Goal: Information Seeking & Learning: Learn about a topic

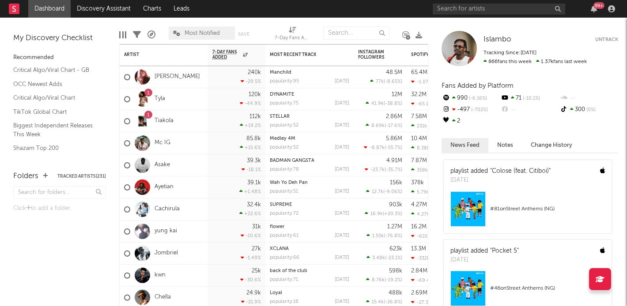
click at [41, 11] on link "Dashboard" at bounding box center [49, 9] width 42 height 18
click at [43, 10] on link "Dashboard" at bounding box center [49, 9] width 42 height 18
click at [41, 73] on link "Critical Algo/Viral Chart - GB" at bounding box center [55, 70] width 84 height 10
click at [80, 12] on link "Discovery Assistant" at bounding box center [104, 9] width 66 height 18
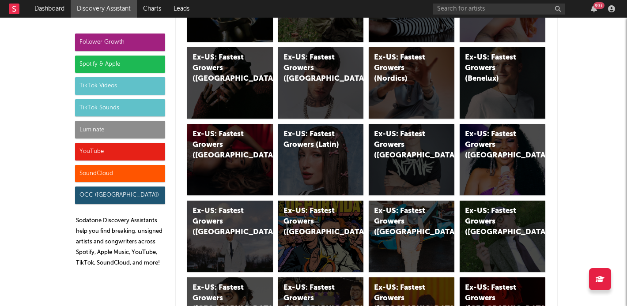
scroll to position [4503, 0]
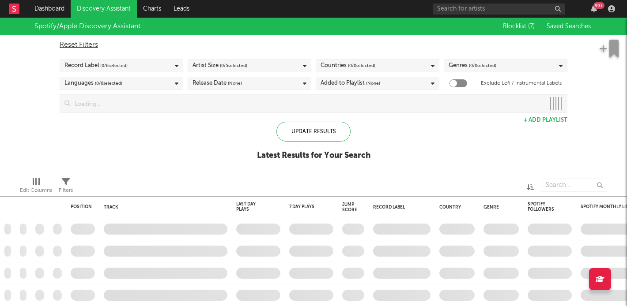
checkbox input "true"
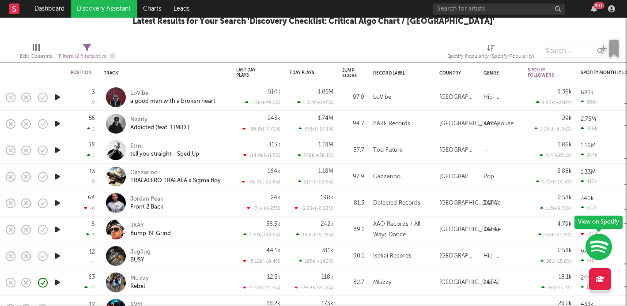
click at [224, 227] on div "JKAY Bump 'N' Grind" at bounding box center [177, 230] width 95 height 16
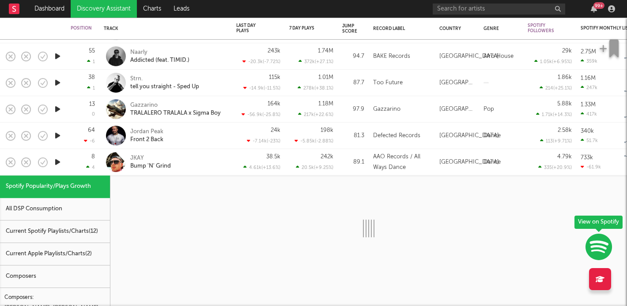
select select "1w"
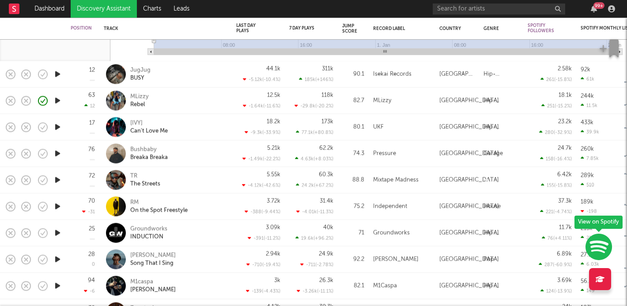
click at [186, 69] on div "JugJug BUSY" at bounding box center [177, 74] width 95 height 16
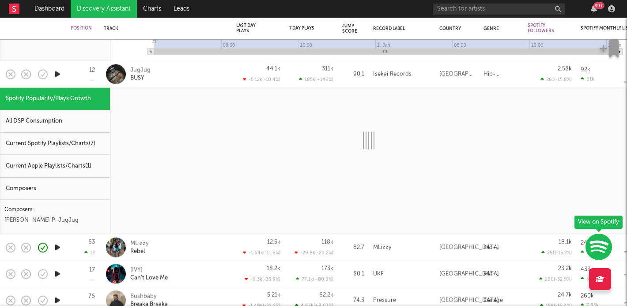
select select "1w"
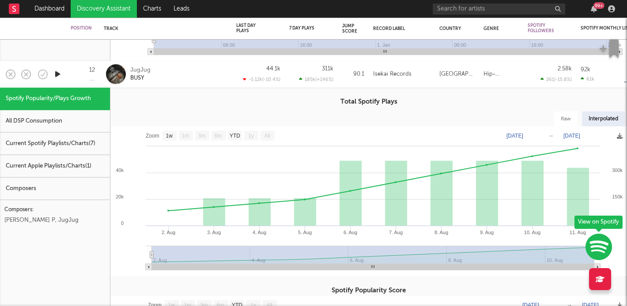
click at [58, 72] on icon "button" at bounding box center [57, 74] width 9 height 11
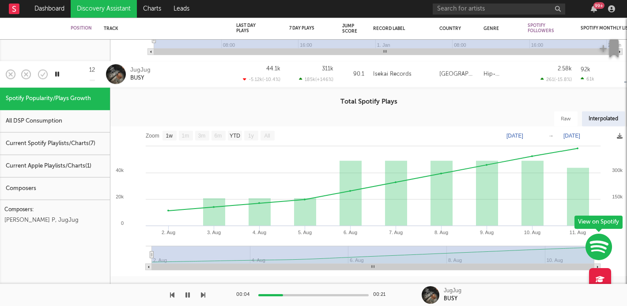
click at [58, 72] on icon "button" at bounding box center [57, 74] width 8 height 11
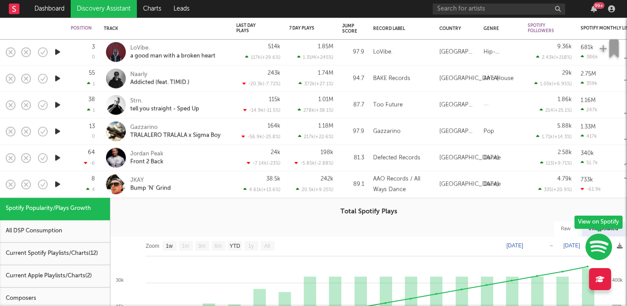
click at [82, 100] on div "38 1" at bounding box center [83, 105] width 24 height 26
select select "1w"
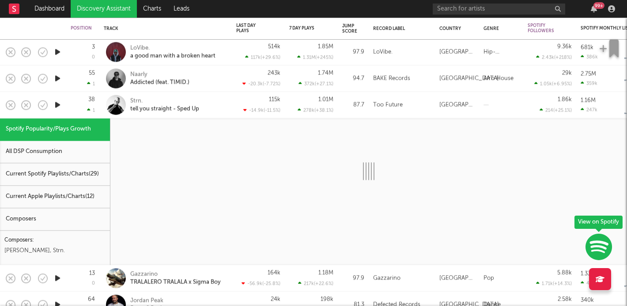
select select "1w"
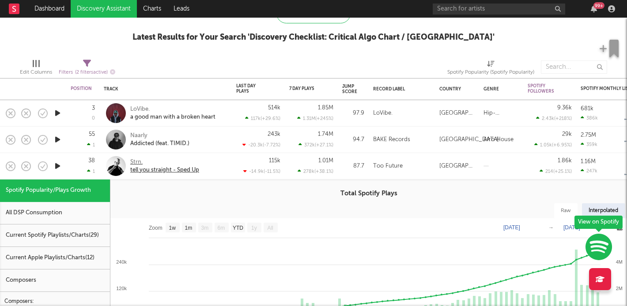
click at [136, 160] on div "Strn." at bounding box center [164, 162] width 69 height 8
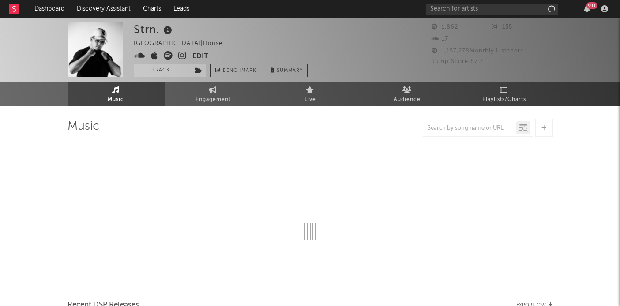
select select "1w"
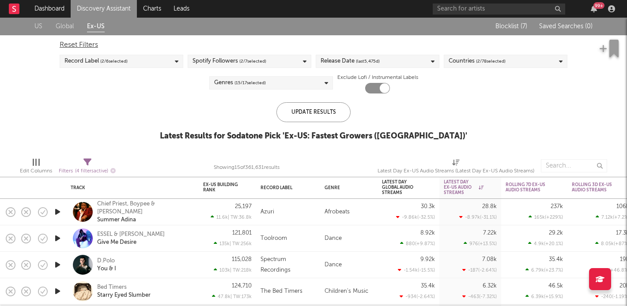
click at [80, 4] on link "Discovery Assistant" at bounding box center [104, 9] width 66 height 18
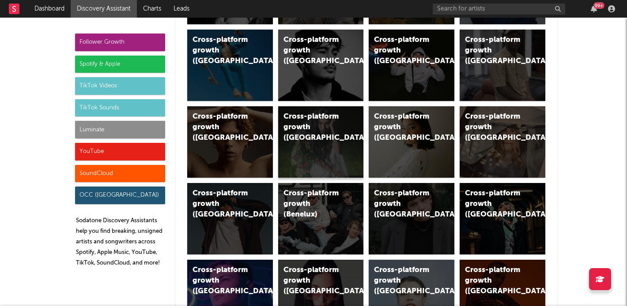
scroll to position [144, 0]
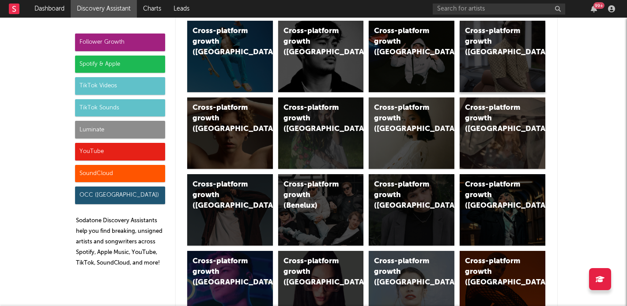
click at [483, 47] on div "Cross-platform growth ([GEOGRAPHIC_DATA])" at bounding box center [503, 57] width 86 height 72
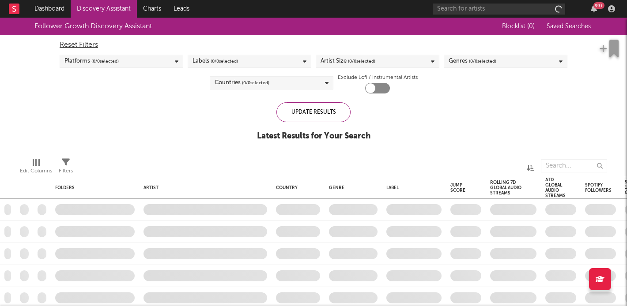
checkbox input "true"
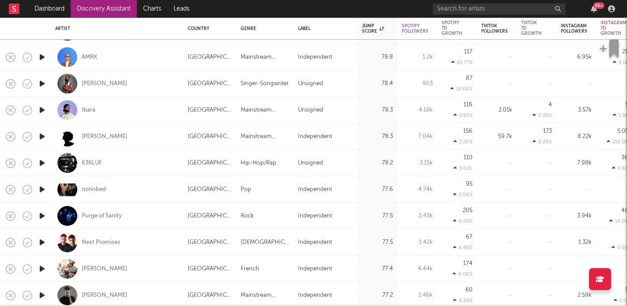
click at [154, 269] on div "KAMAL" at bounding box center [117, 269] width 124 height 26
select select "1w"
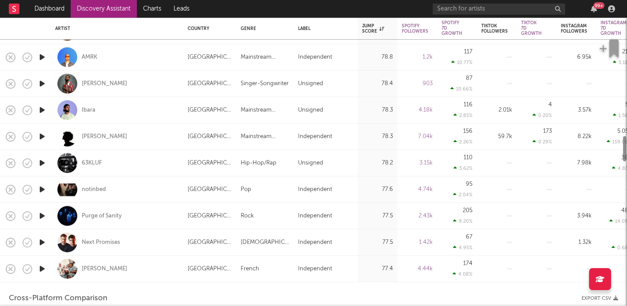
select select "1m"
select select "1w"
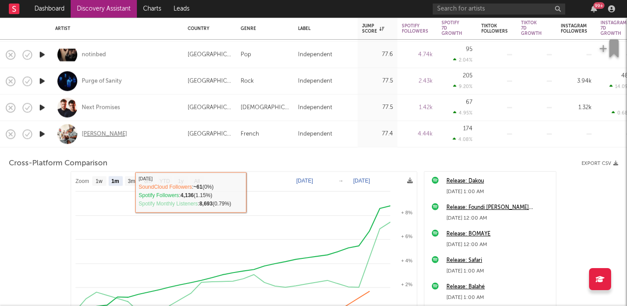
click at [91, 136] on div "KAMAL" at bounding box center [104, 134] width 45 height 8
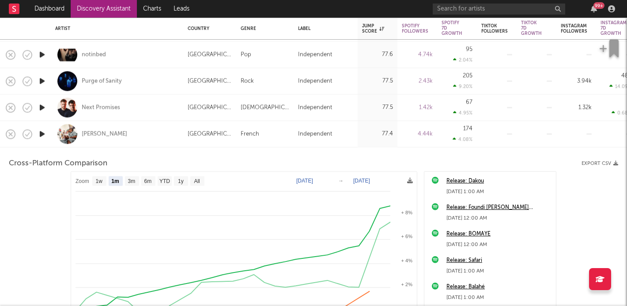
click at [105, 14] on link "Discovery Assistant" at bounding box center [104, 9] width 66 height 18
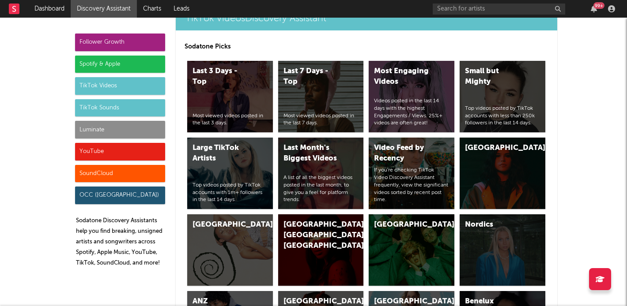
scroll to position [2178, 0]
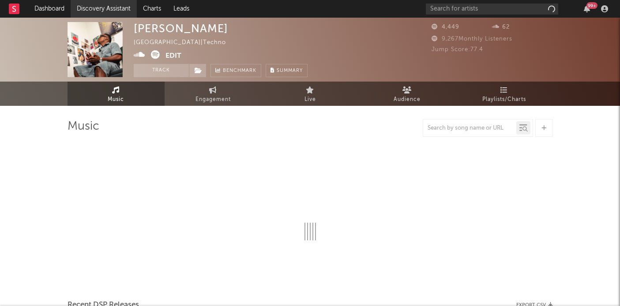
select select "1w"
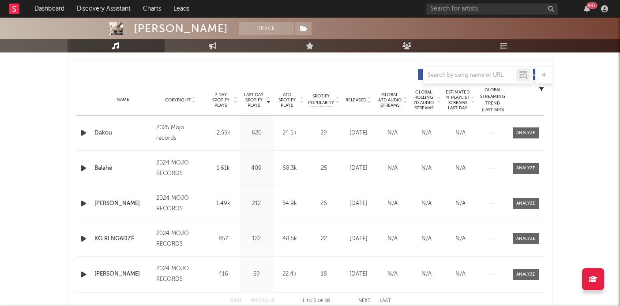
scroll to position [330, 0]
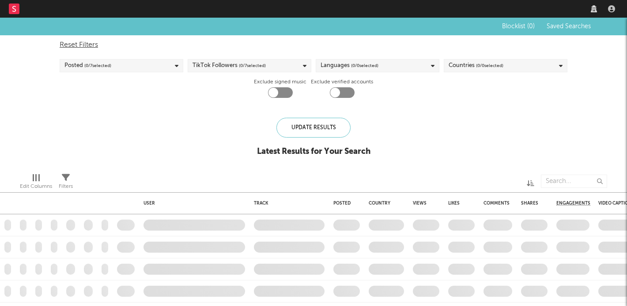
checkbox input "true"
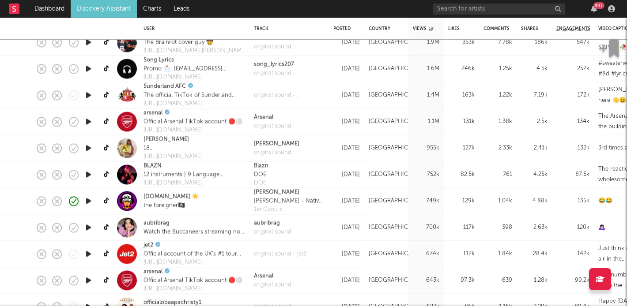
click at [194, 162] on div "BLAZN" at bounding box center [183, 166] width 80 height 9
click at [147, 165] on link "BLAZN" at bounding box center [152, 166] width 18 height 9
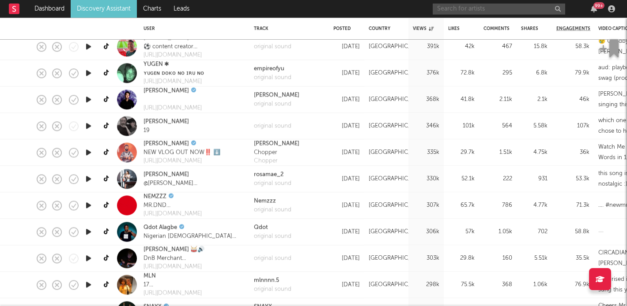
click at [497, 9] on input "text" at bounding box center [499, 9] width 132 height 11
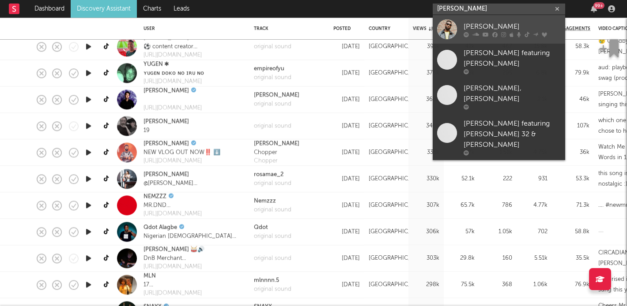
type input "tinie tempah"
click at [477, 20] on link "Tinie Tempah" at bounding box center [499, 29] width 132 height 29
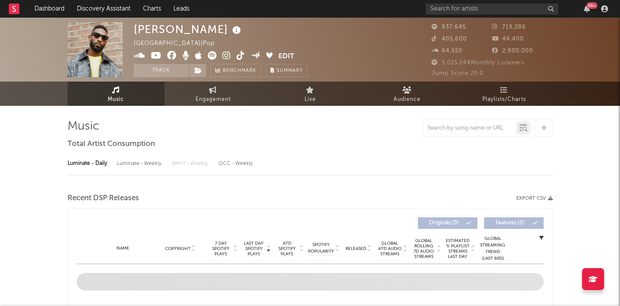
select select "6m"
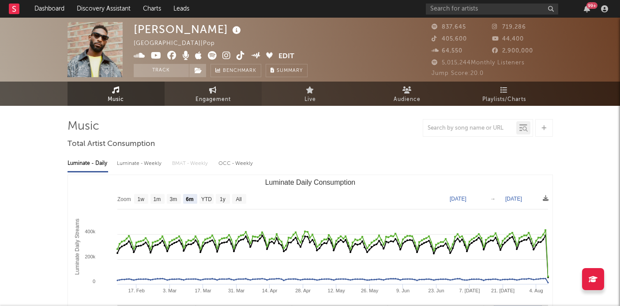
click at [215, 94] on link "Engagement" at bounding box center [213, 94] width 97 height 24
select select "1w"
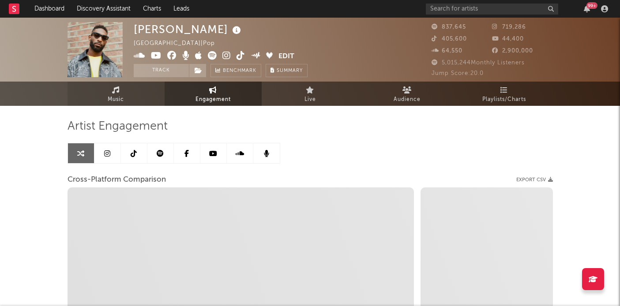
click at [143, 100] on link "Music" at bounding box center [116, 94] width 97 height 24
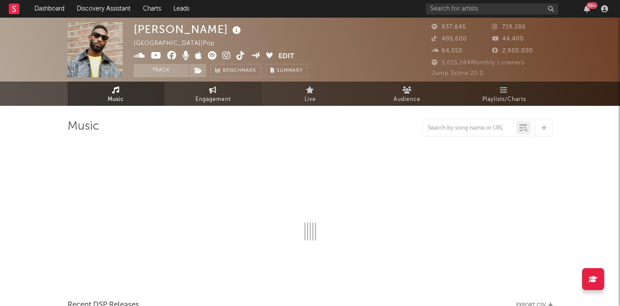
click at [185, 101] on link "Engagement" at bounding box center [213, 94] width 97 height 24
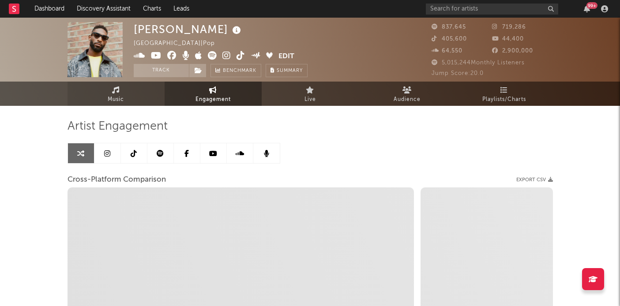
click at [112, 99] on span "Music" at bounding box center [116, 99] width 16 height 11
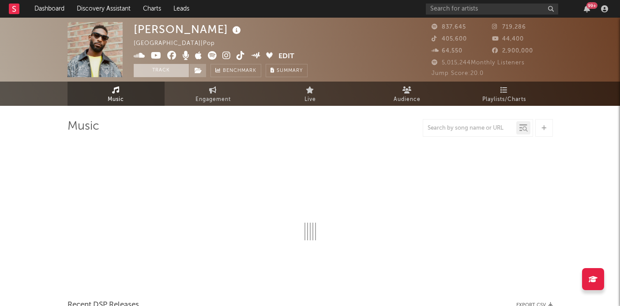
click at [139, 70] on button "Track" at bounding box center [161, 70] width 55 height 13
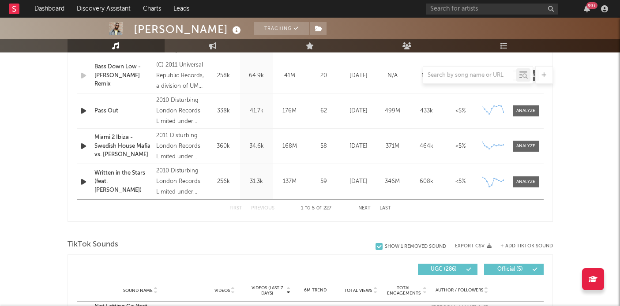
select select "6m"
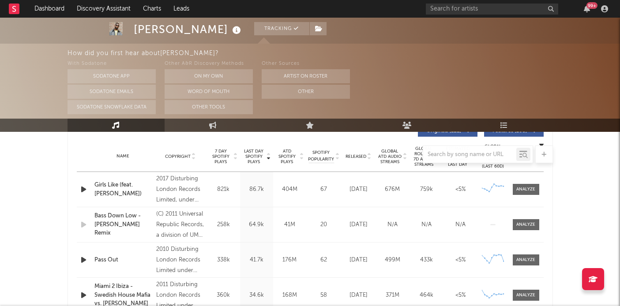
scroll to position [428, 0]
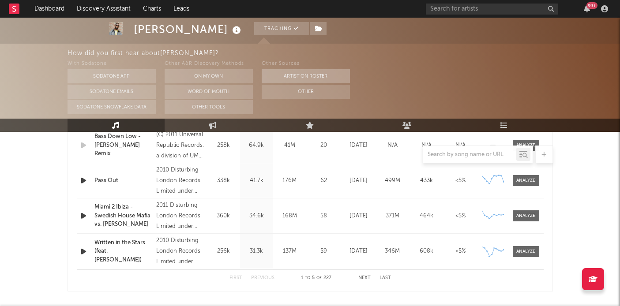
select select "6m"
click at [292, 86] on button "Other" at bounding box center [306, 92] width 88 height 14
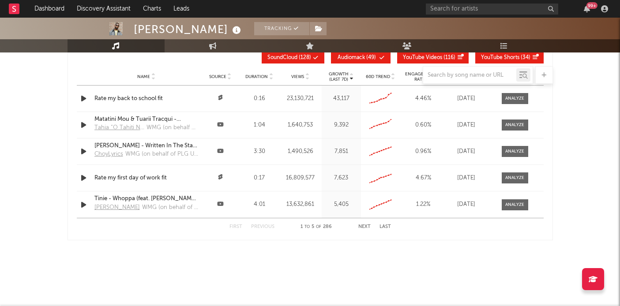
scroll to position [1045, 0]
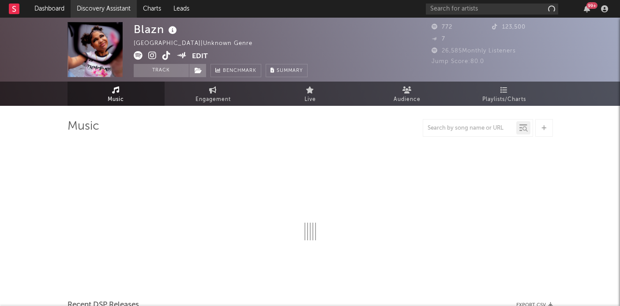
select select "1w"
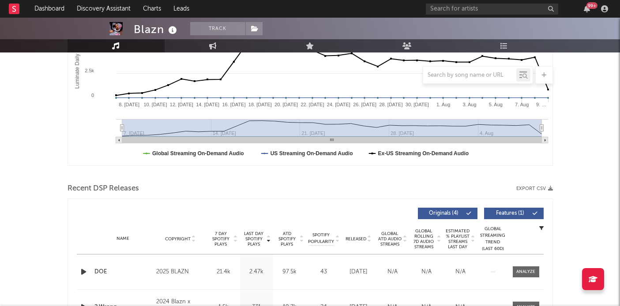
scroll to position [361, 0]
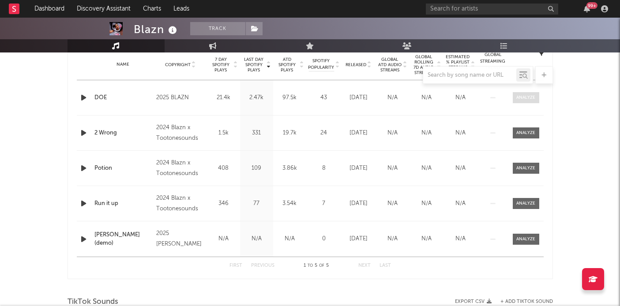
click at [534, 102] on span at bounding box center [526, 97] width 26 height 11
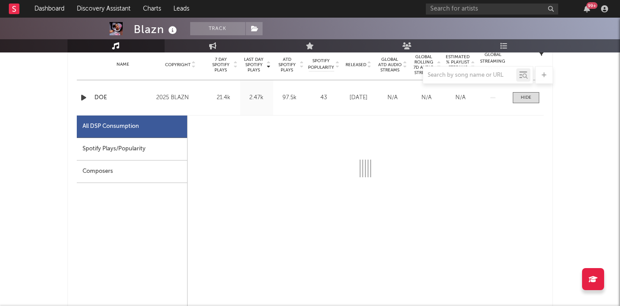
click at [140, 143] on div "Spotify Plays/Popularity" at bounding box center [132, 149] width 110 height 23
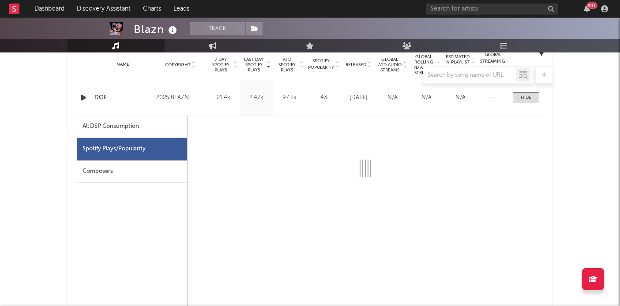
select select "1w"
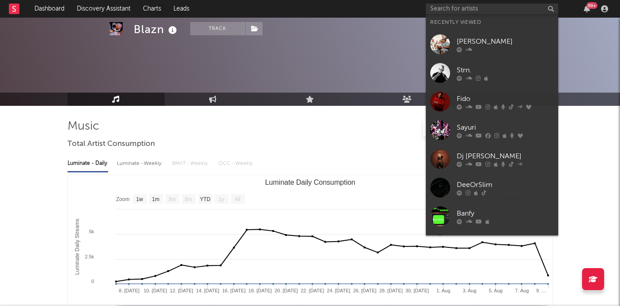
select select "1w"
click at [524, 13] on input "text" at bounding box center [492, 9] width 132 height 11
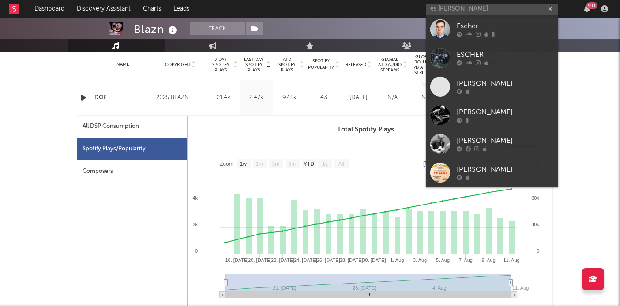
click at [441, 7] on input "es [PERSON_NAME]" at bounding box center [492, 9] width 132 height 11
click at [440, 7] on input "es [PERSON_NAME]" at bounding box center [492, 9] width 132 height 11
click at [437, 10] on input "es [PERSON_NAME]" at bounding box center [492, 9] width 132 height 11
click at [437, 9] on input "es [PERSON_NAME]" at bounding box center [492, 9] width 132 height 11
click at [438, 8] on input "es [PERSON_NAME]" at bounding box center [492, 9] width 132 height 11
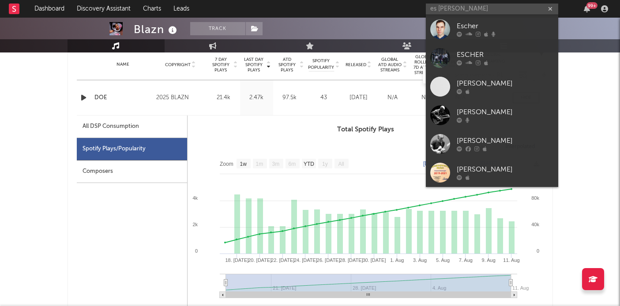
click at [441, 9] on input "es [PERSON_NAME]" at bounding box center [492, 9] width 132 height 11
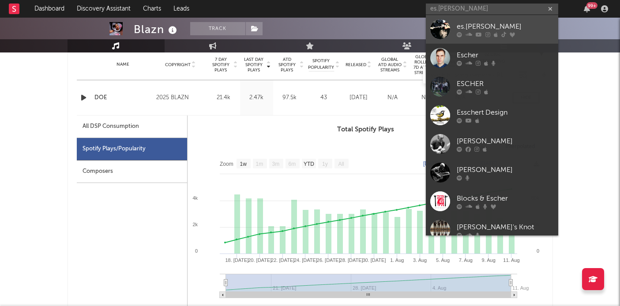
type input "es.[PERSON_NAME]"
click at [452, 29] on link "es.[PERSON_NAME]" at bounding box center [492, 29] width 132 height 29
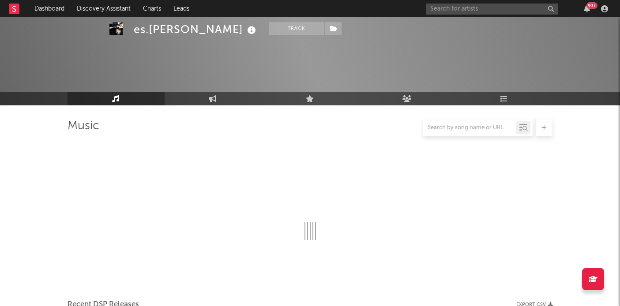
scroll to position [361, 0]
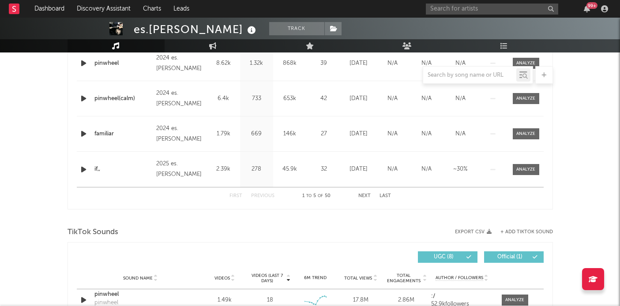
select select "6m"
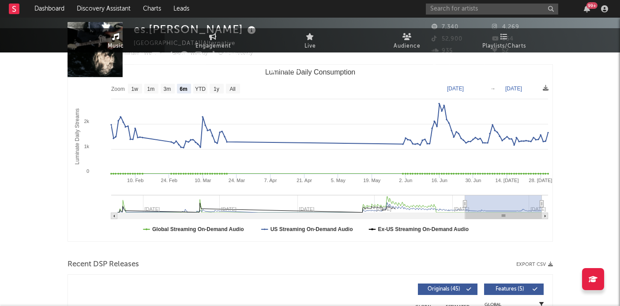
scroll to position [0, 0]
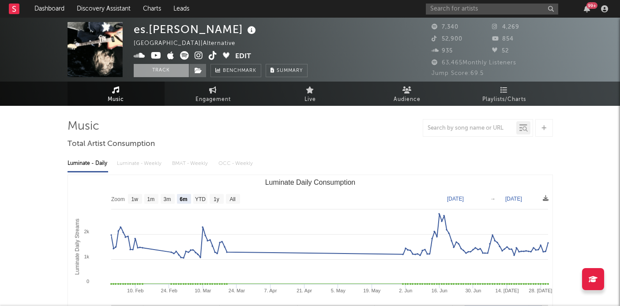
click at [155, 69] on button "Track" at bounding box center [161, 70] width 55 height 13
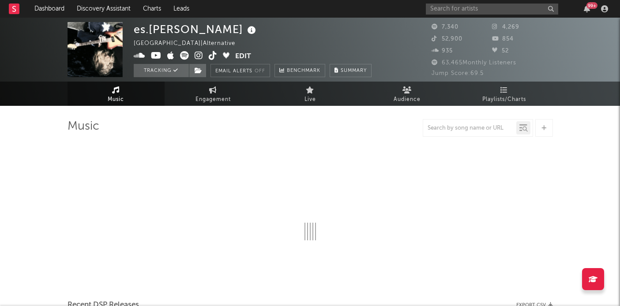
select select "6m"
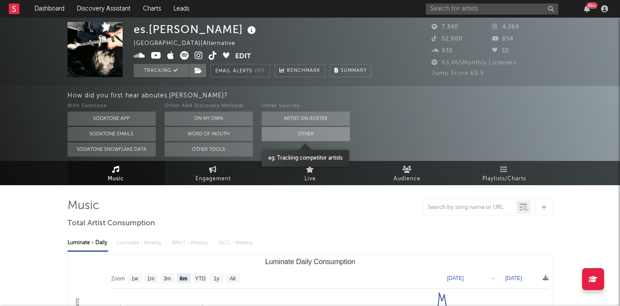
click at [323, 137] on button "Other" at bounding box center [306, 134] width 88 height 14
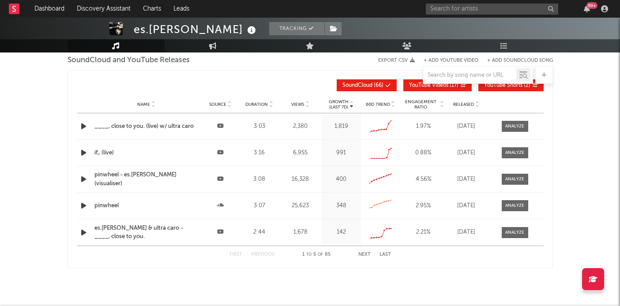
scroll to position [1045, 0]
